Goal: Information Seeking & Learning: Check status

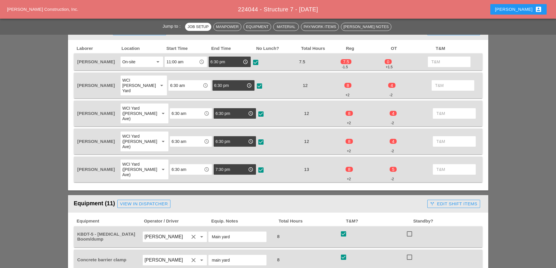
scroll to position [317, 0]
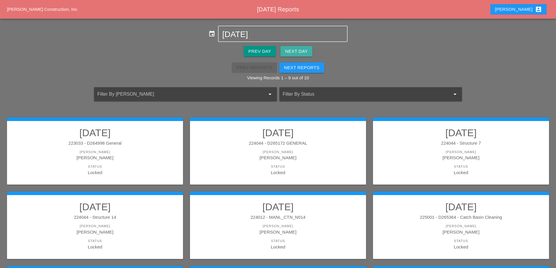
click at [294, 53] on div "Next Day" at bounding box center [296, 51] width 22 height 7
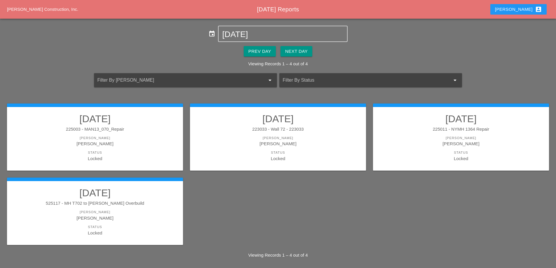
click at [280, 126] on div "223033 - Wall 72 - 223033" at bounding box center [278, 129] width 164 height 7
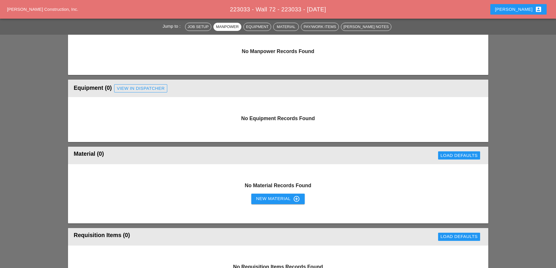
scroll to position [263, 0]
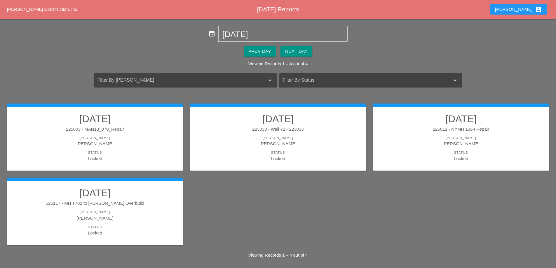
click at [259, 138] on div "[PERSON_NAME]" at bounding box center [278, 138] width 164 height 5
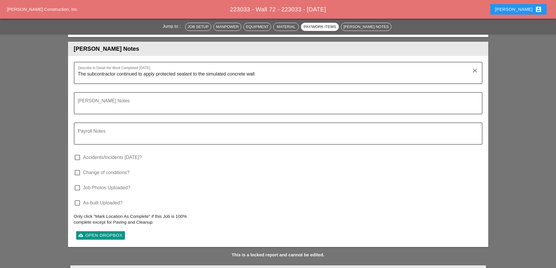
scroll to position [584, 0]
